Goal: Navigation & Orientation: Find specific page/section

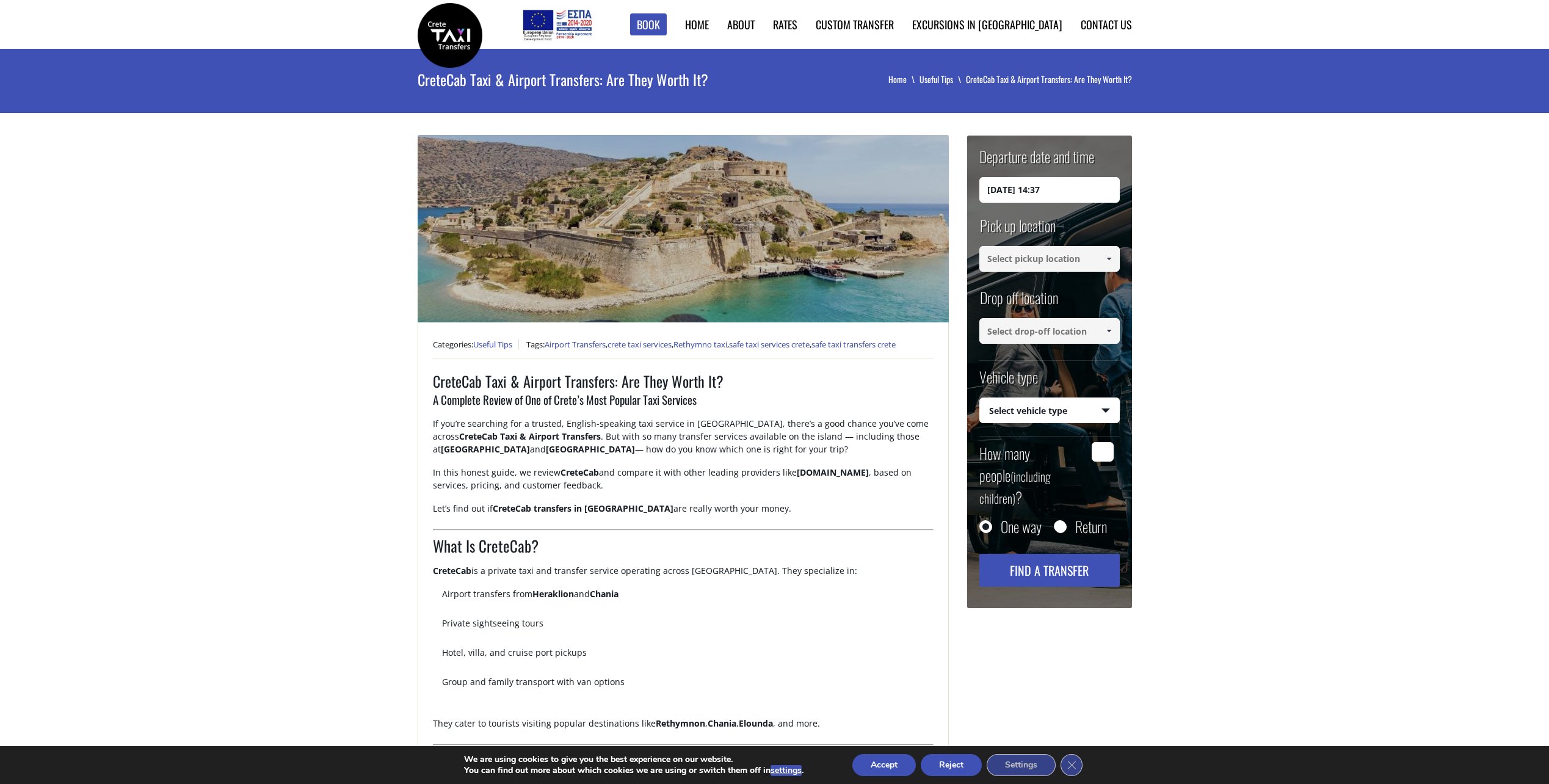
click at [802, 59] on link "Crete Taxi Transfers" at bounding box center [782, 60] width 122 height 22
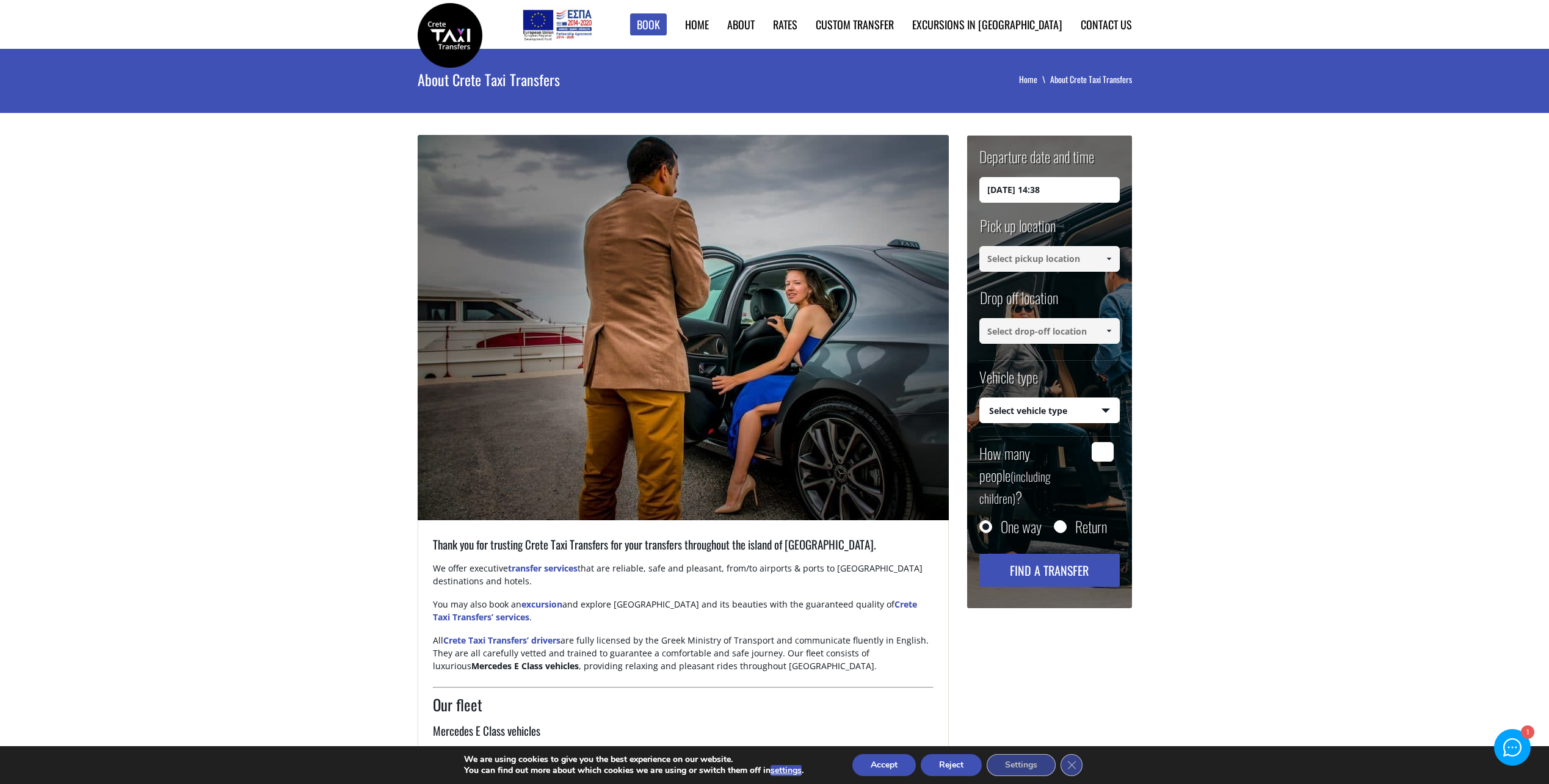
click at [470, 47] on img at bounding box center [450, 35] width 65 height 65
